Goal: Information Seeking & Learning: Learn about a topic

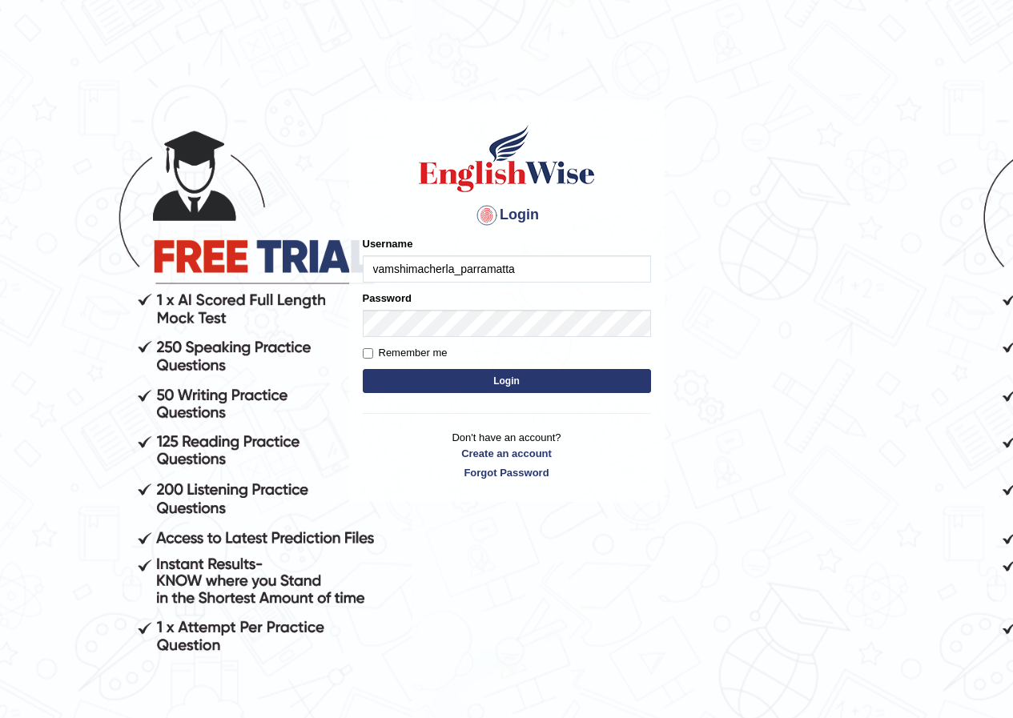
type input "vamshimacherla_parramatta"
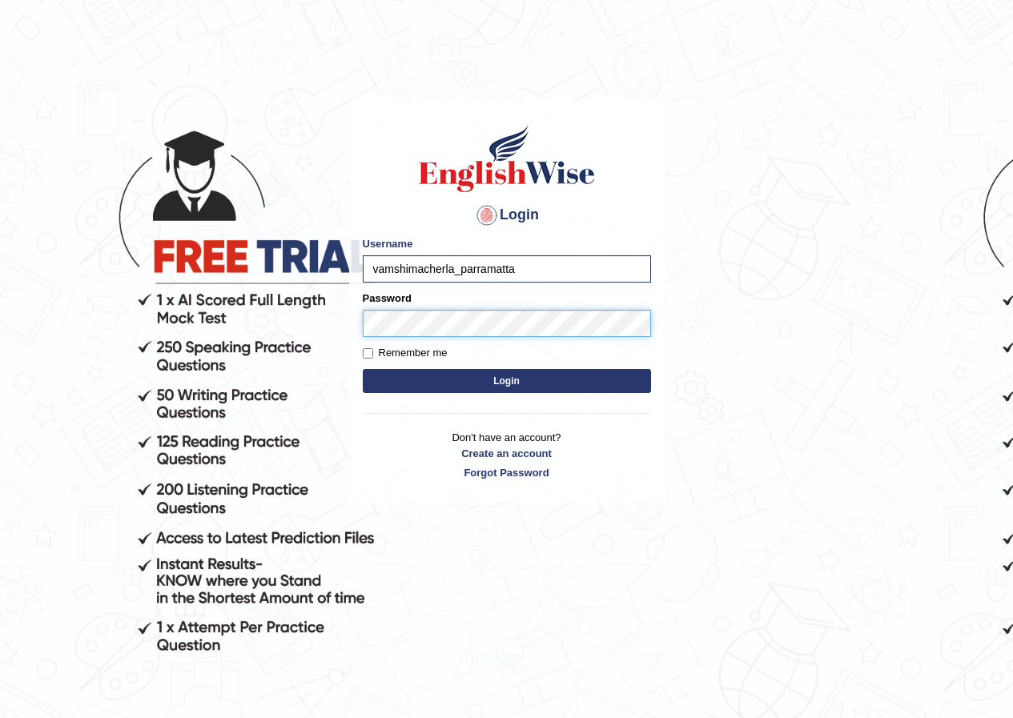
click at [363, 369] on button "Login" at bounding box center [507, 381] width 288 height 24
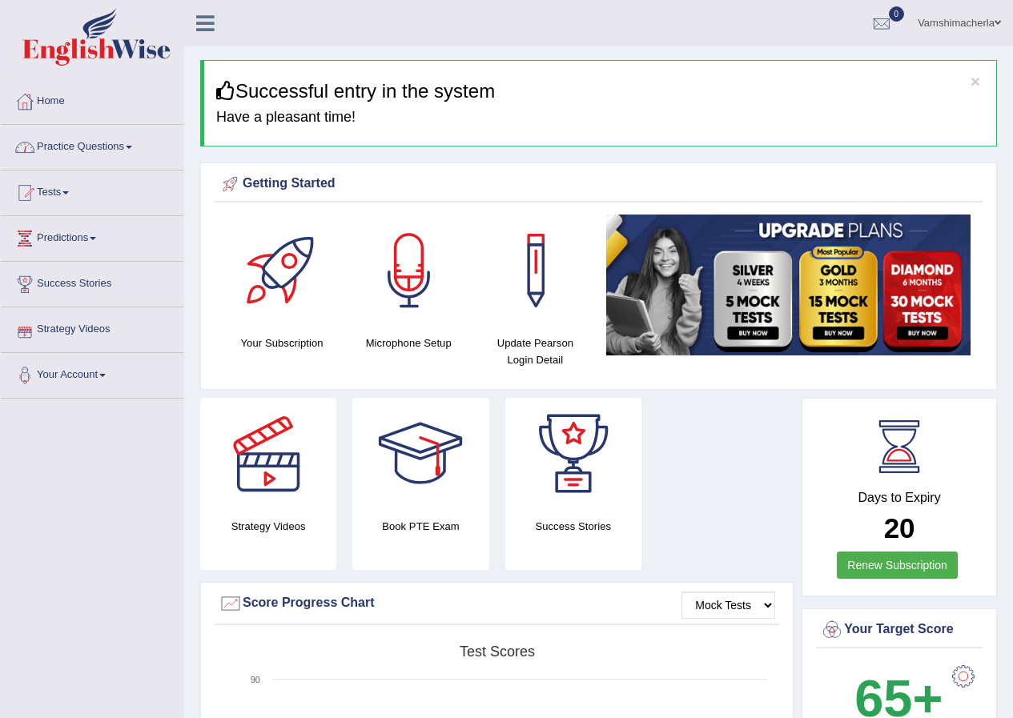
click at [82, 151] on link "Practice Questions" at bounding box center [92, 145] width 183 height 40
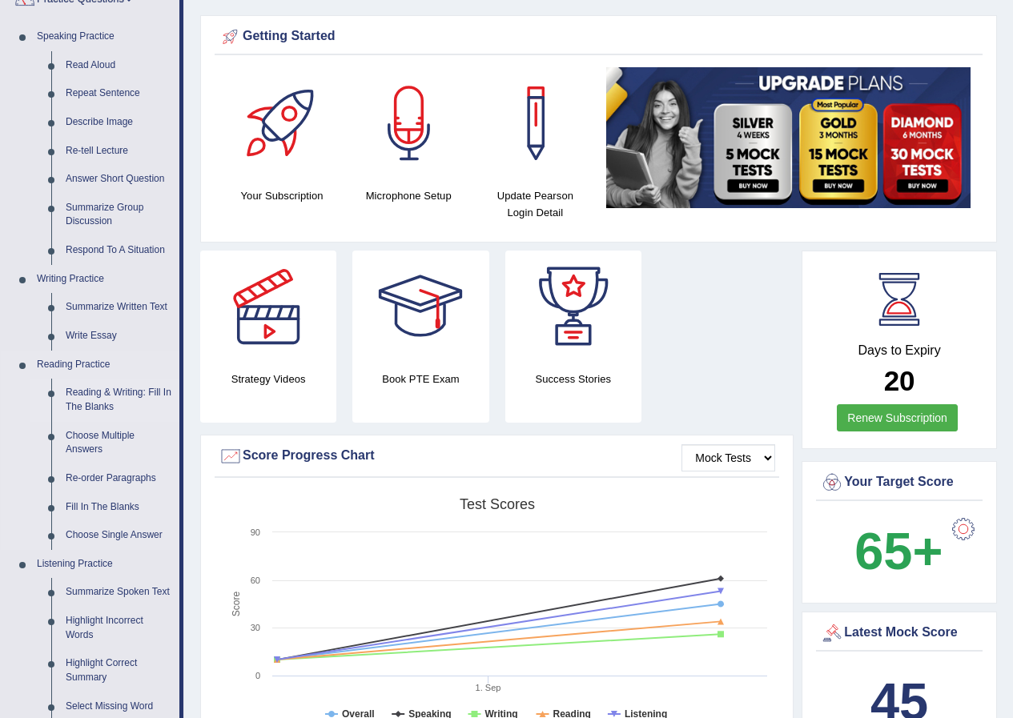
scroll to position [160, 0]
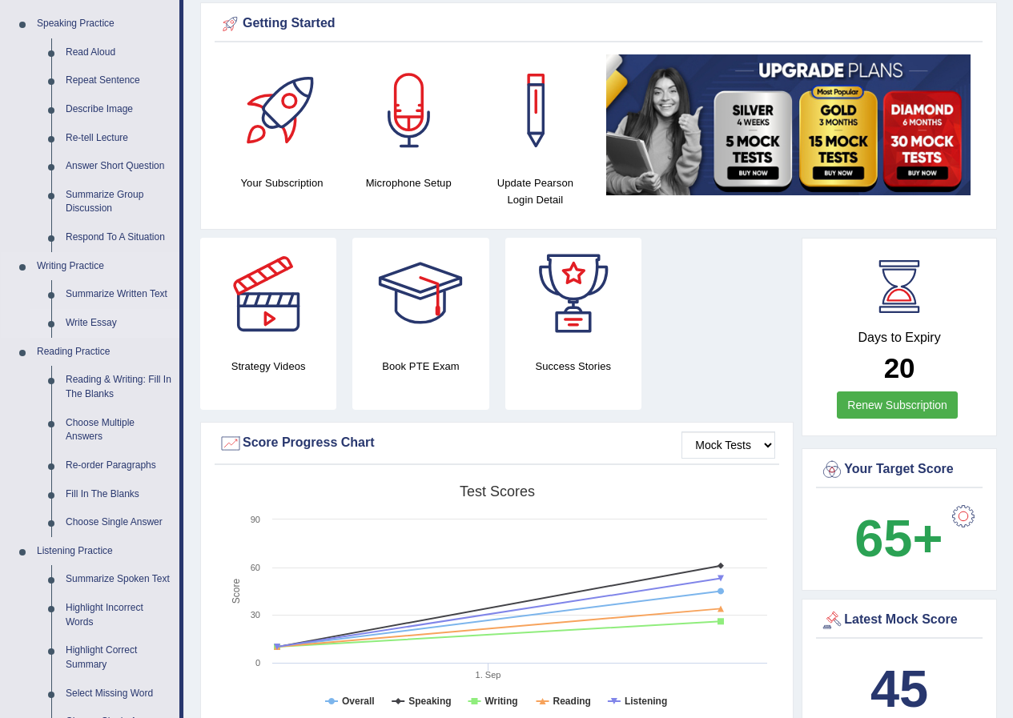
click at [82, 319] on link "Write Essay" at bounding box center [118, 323] width 121 height 29
